Goal: Use online tool/utility: Utilize a website feature to perform a specific function

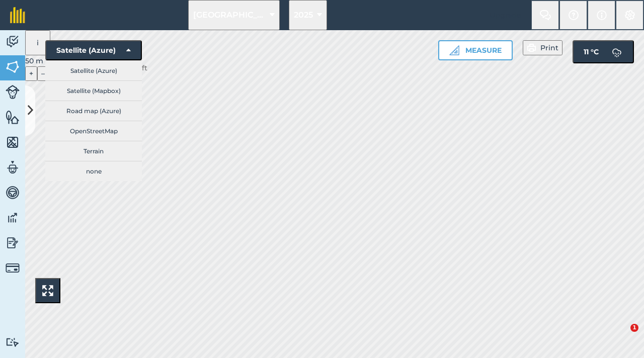
click at [49, 80] on button "–" at bounding box center [43, 73] width 12 height 14
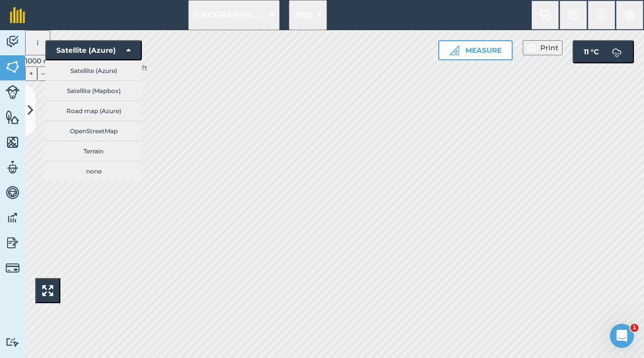
click at [49, 80] on button "–" at bounding box center [43, 73] width 12 height 14
click at [313, 26] on div "[GEOGRAPHIC_DATA] 2025 Upgrade Farm Chat Help Info Settings Map printing is not…" at bounding box center [322, 179] width 644 height 358
click at [460, 53] on button "Measure" at bounding box center [475, 50] width 74 height 20
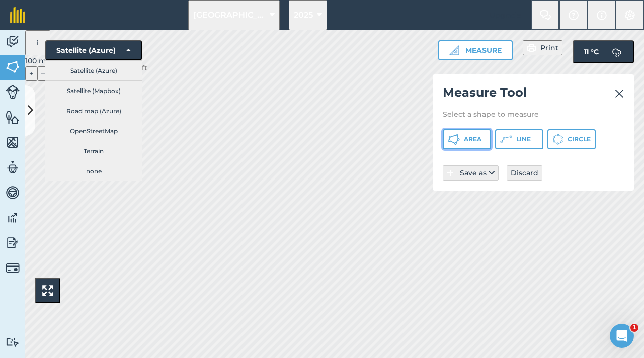
click at [463, 134] on button "Area" at bounding box center [466, 139] width 48 height 20
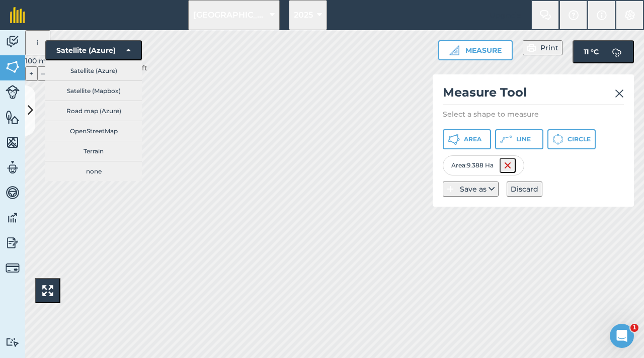
click at [620, 94] on img at bounding box center [618, 93] width 9 height 12
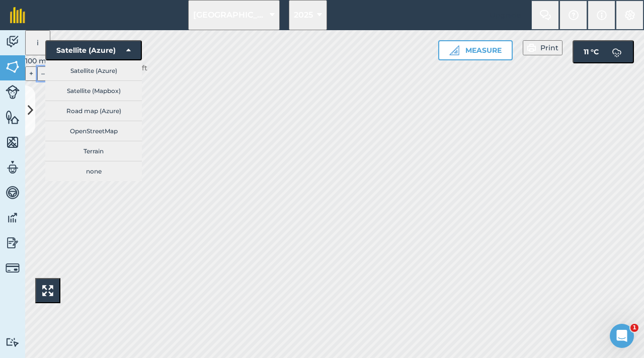
click at [48, 80] on button "–" at bounding box center [43, 73] width 12 height 14
